Goal: Transaction & Acquisition: Subscribe to service/newsletter

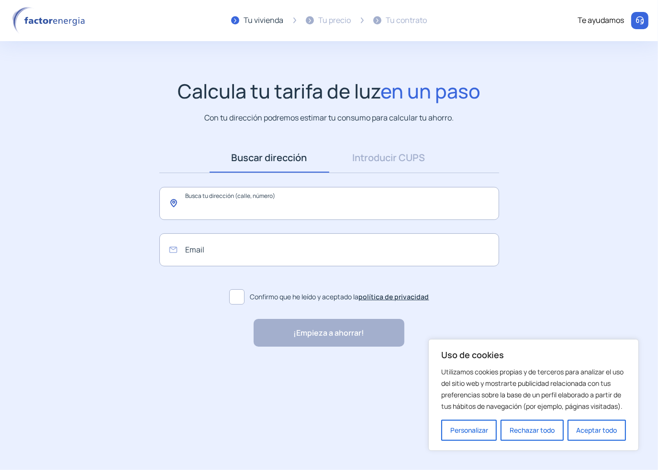
click at [268, 200] on input "text" at bounding box center [329, 203] width 340 height 33
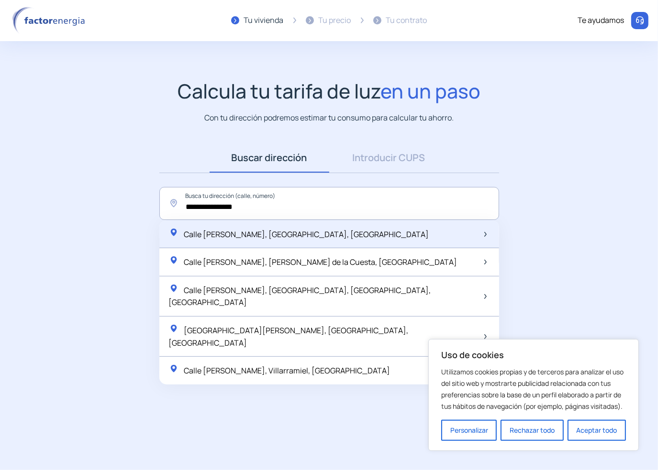
click at [264, 231] on span "Calle [PERSON_NAME], [GEOGRAPHIC_DATA], [GEOGRAPHIC_DATA]" at bounding box center [306, 234] width 245 height 11
type input "**********"
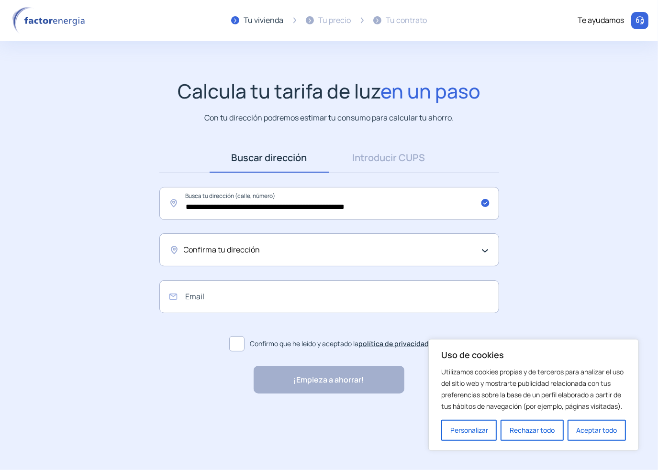
click at [230, 249] on span "Confirma tu dirección" at bounding box center [222, 250] width 77 height 12
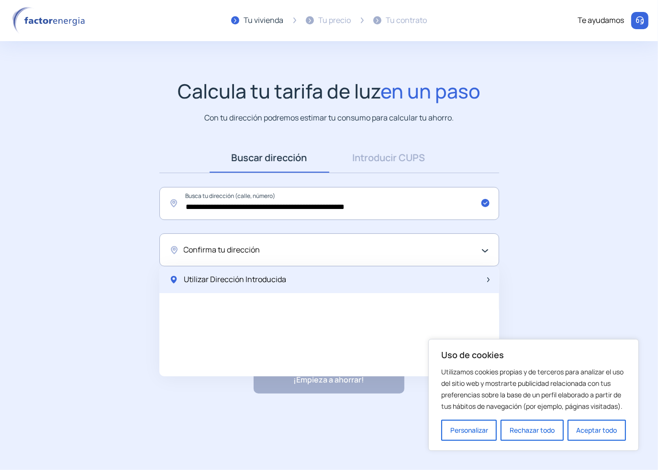
click at [241, 278] on span "Utilizar Dirección Introducida" at bounding box center [235, 280] width 102 height 12
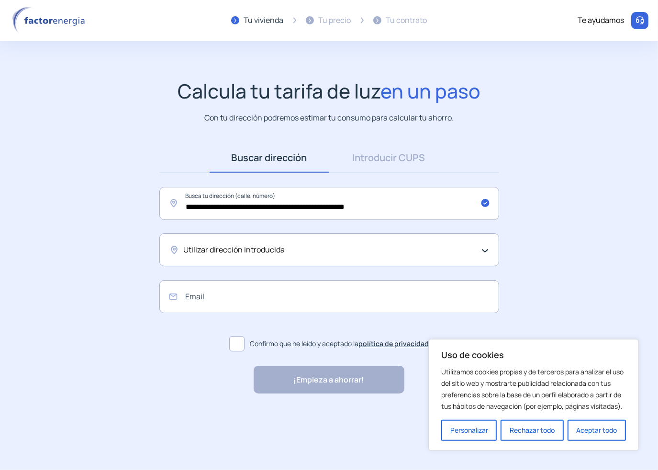
click at [277, 248] on span "Utilizar dirección introducida" at bounding box center [234, 250] width 101 height 12
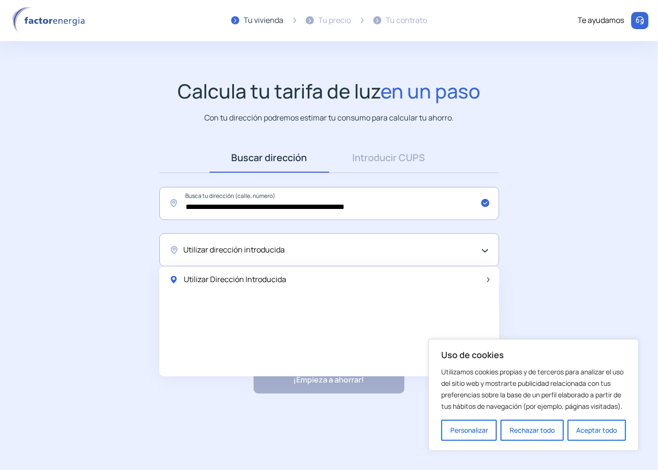
click at [313, 247] on div "Utilizar dirección introducida" at bounding box center [327, 250] width 286 height 12
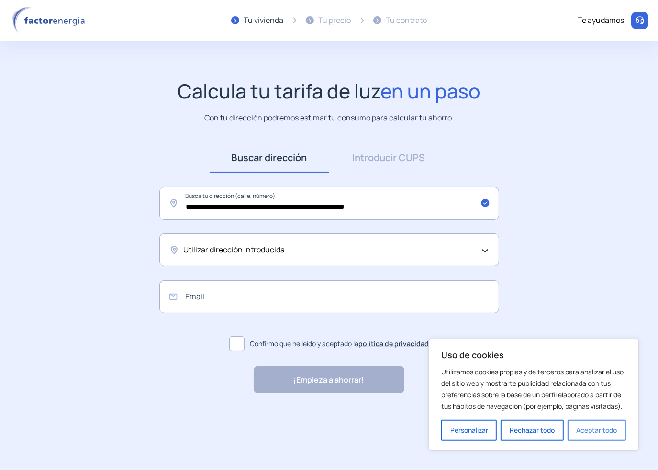
click at [588, 431] on button "Aceptar todo" at bounding box center [596, 430] width 58 height 21
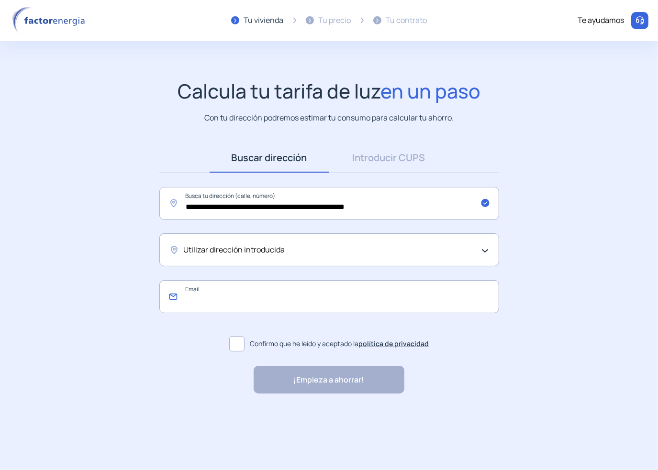
click at [226, 309] on input "email" at bounding box center [329, 296] width 340 height 33
type input "**********"
click at [235, 342] on span at bounding box center [236, 343] width 15 height 15
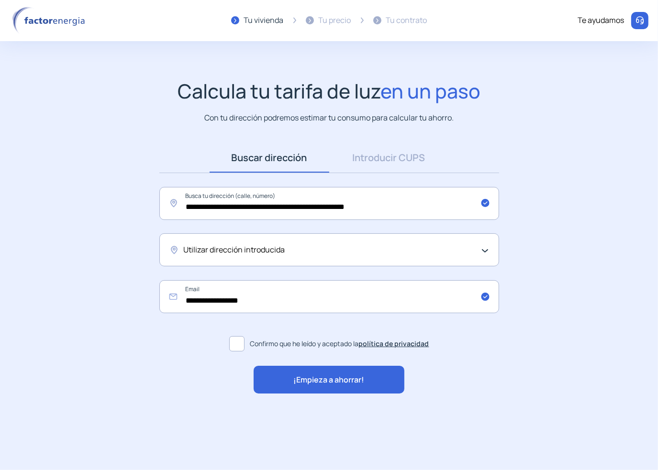
click at [343, 384] on span "¡Empieza a ahorrar!" at bounding box center [329, 380] width 71 height 12
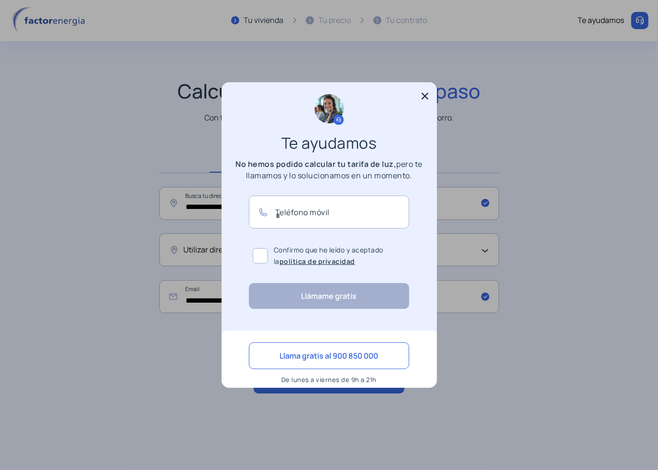
click at [423, 95] on icon at bounding box center [424, 96] width 7 height 7
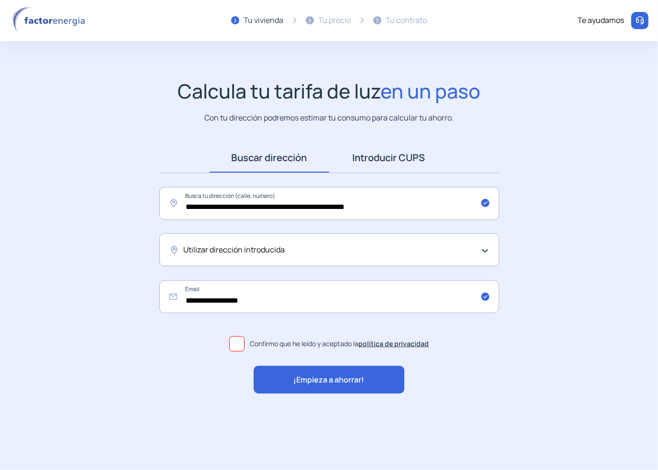
click at [394, 160] on link "Introducir CUPS" at bounding box center [389, 158] width 120 height 30
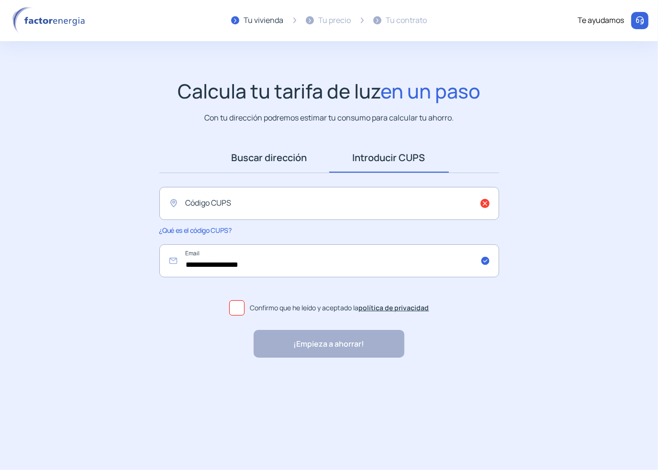
click at [270, 164] on link "Buscar dirección" at bounding box center [269, 158] width 120 height 30
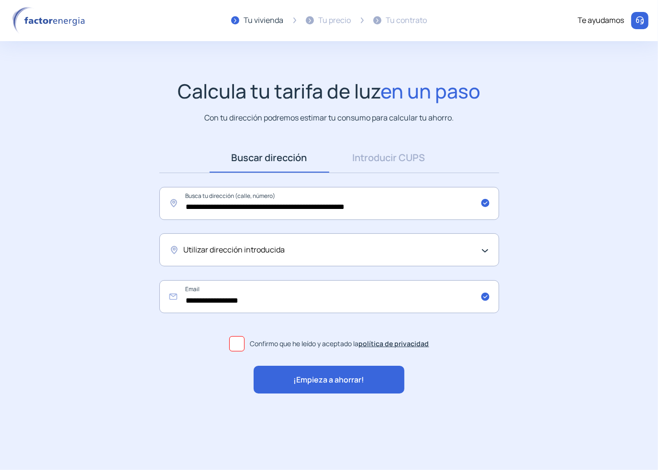
click at [329, 380] on span "¡Empieza a ahorrar!" at bounding box center [329, 380] width 71 height 12
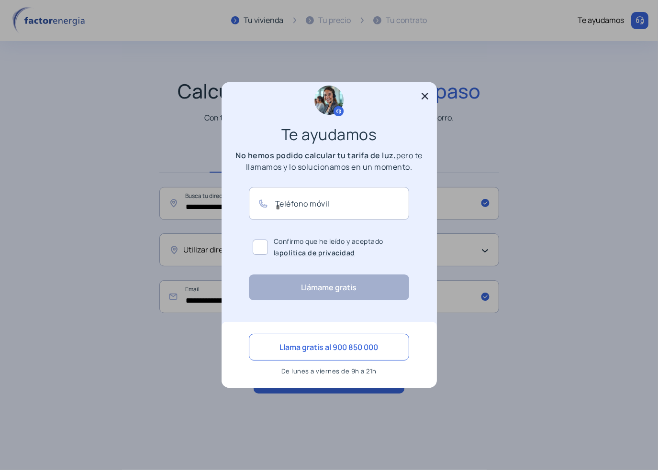
scroll to position [9, 0]
click at [422, 94] on icon at bounding box center [424, 96] width 7 height 7
